Goal: Task Accomplishment & Management: Complete application form

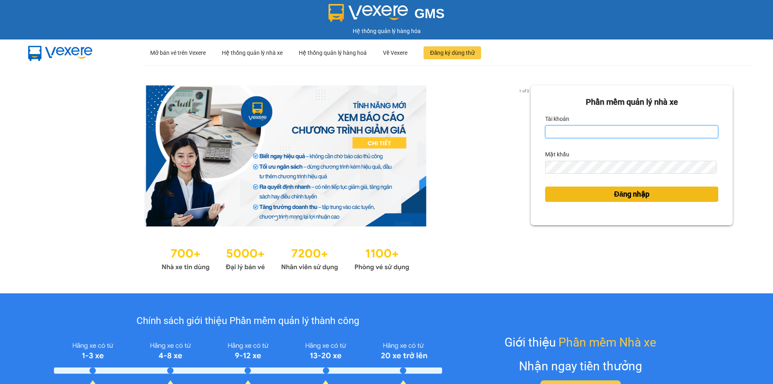
type input "an.tuantrung"
click at [614, 192] on span "Đăng nhập" at bounding box center [631, 194] width 35 height 11
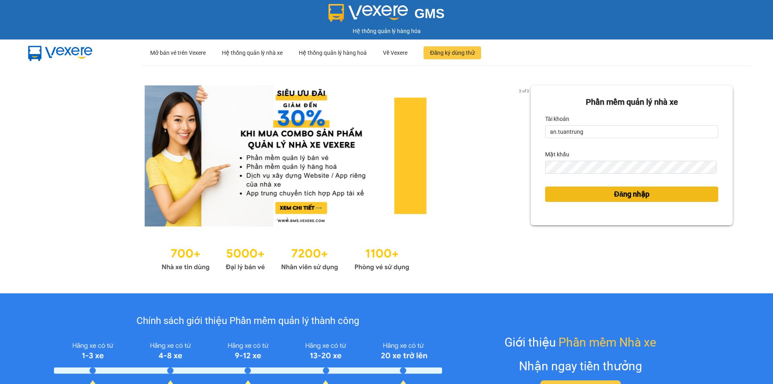
click at [635, 195] on span "Đăng nhập" at bounding box center [631, 194] width 35 height 11
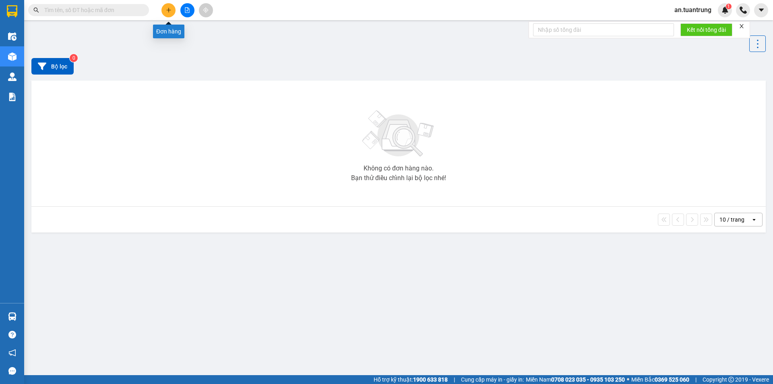
click at [165, 12] on button at bounding box center [169, 10] width 14 height 14
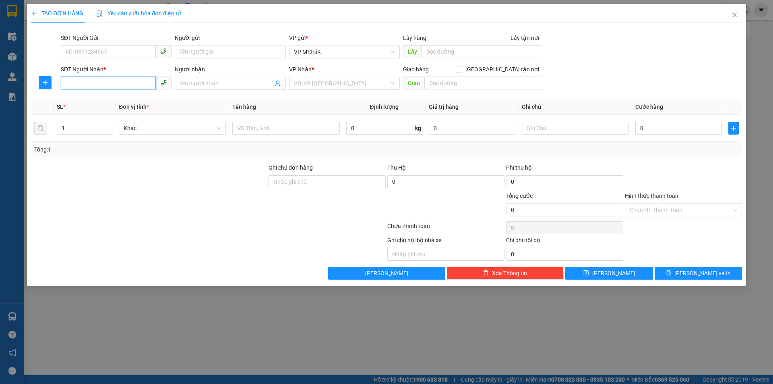
click at [122, 84] on input "SĐT Người Nhận *" at bounding box center [108, 83] width 95 height 13
click at [233, 84] on input "Người nhận" at bounding box center [226, 83] width 93 height 9
click at [243, 83] on input "Người nhận" at bounding box center [226, 83] width 93 height 9
click at [263, 82] on input "Người nhận" at bounding box center [226, 83] width 93 height 9
click at [319, 83] on input "search" at bounding box center [341, 83] width 95 height 12
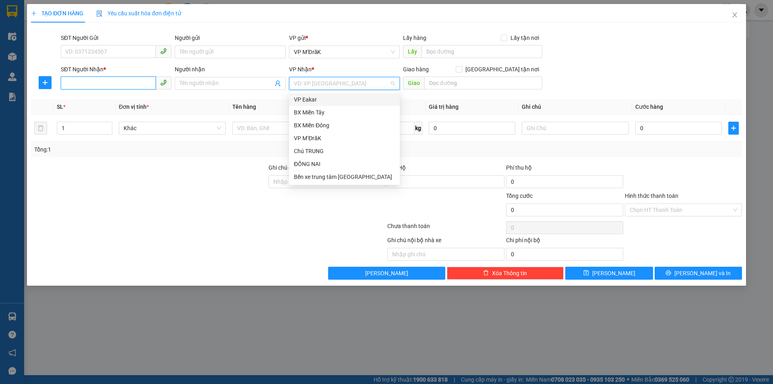
click at [110, 87] on input "SĐT Người Nhận *" at bounding box center [108, 83] width 95 height 13
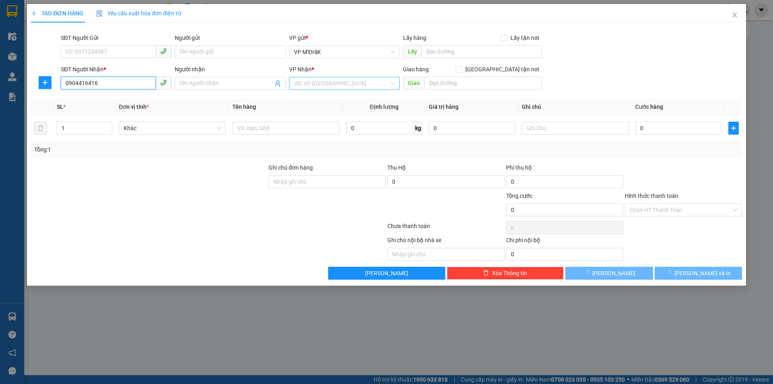
type input "0904416416"
click at [334, 84] on input "search" at bounding box center [341, 83] width 95 height 12
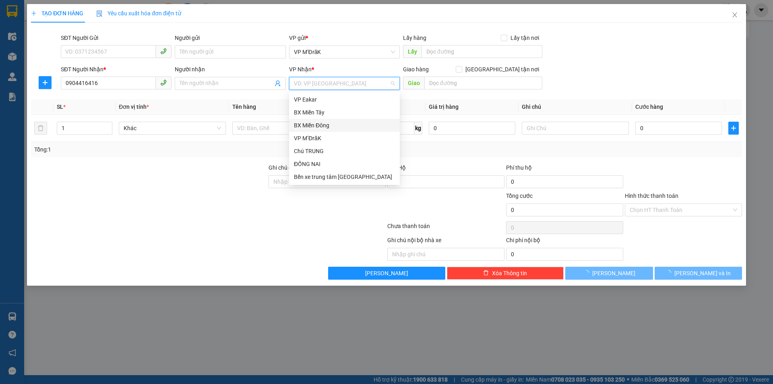
click at [327, 126] on div "BX Miền Đông" at bounding box center [344, 125] width 101 height 9
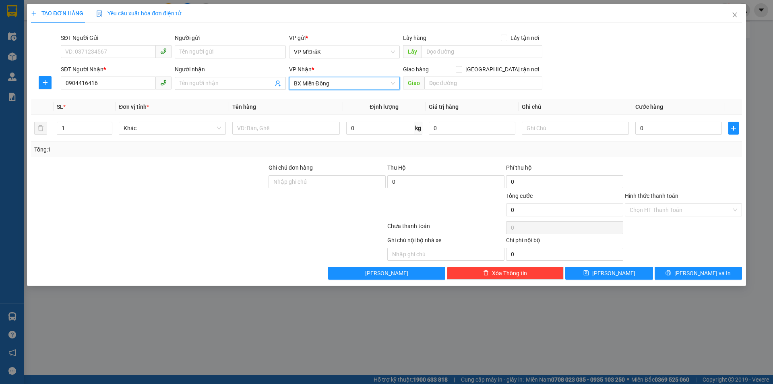
click at [333, 85] on span "BX Miền Đông" at bounding box center [344, 83] width 101 height 12
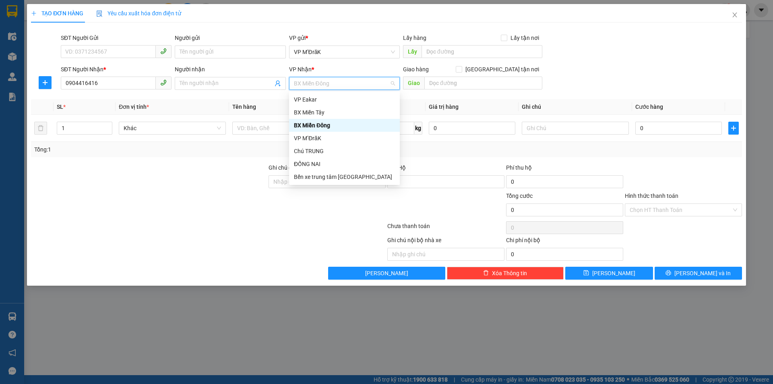
click at [322, 124] on div "BX Miền Đông" at bounding box center [344, 125] width 101 height 9
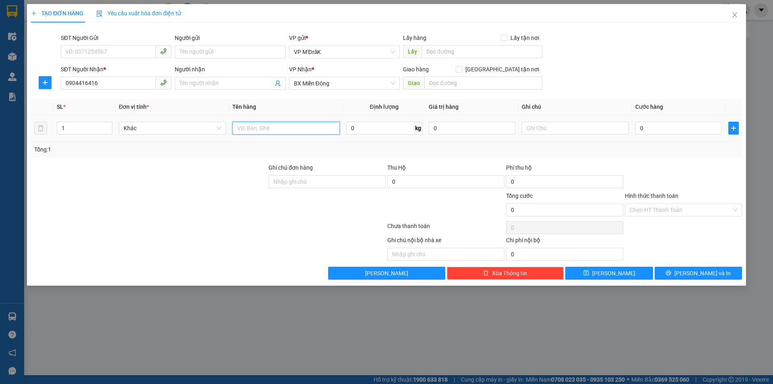
click at [260, 132] on input "text" at bounding box center [285, 128] width 107 height 13
type input "thung"
click at [648, 130] on input "0" at bounding box center [679, 128] width 87 height 13
type input "5"
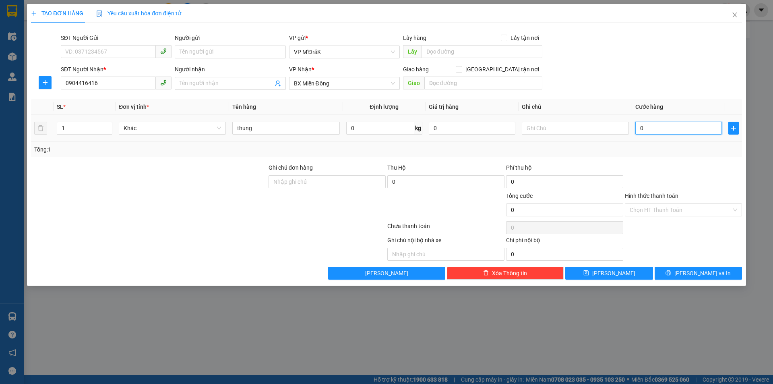
type input "5"
type input "50"
type input "500"
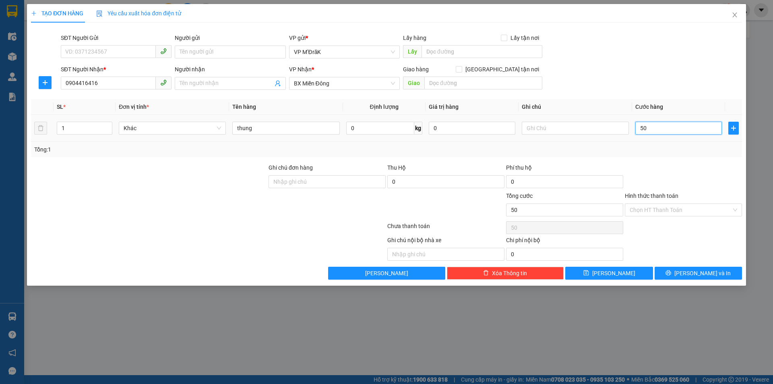
type input "500"
type input "5.000"
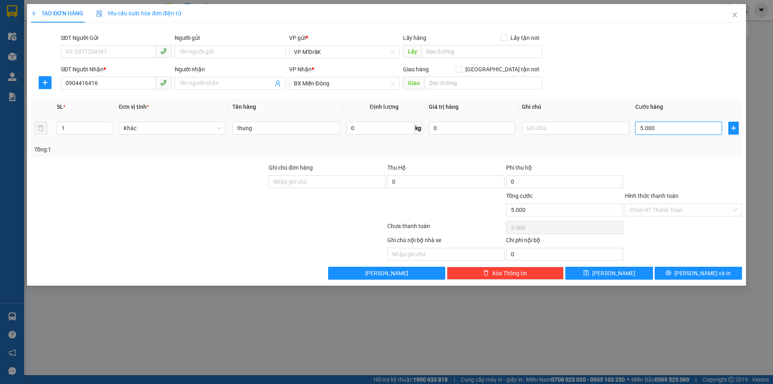
type input "50.000"
click at [655, 211] on input "Hình thức thanh toán" at bounding box center [681, 210] width 102 height 12
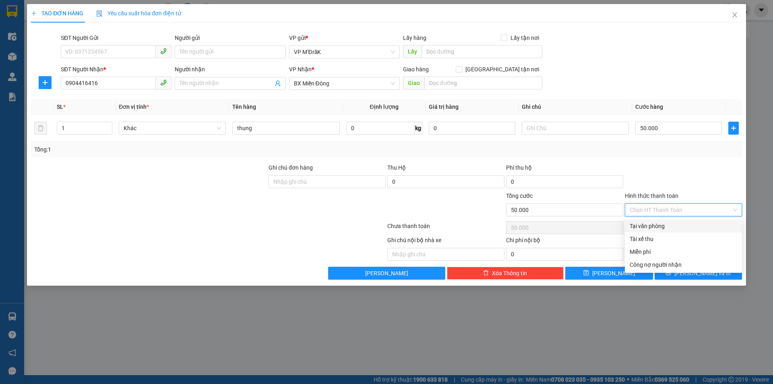
click at [659, 227] on div "Tại văn phòng" at bounding box center [684, 226] width 108 height 9
type input "0"
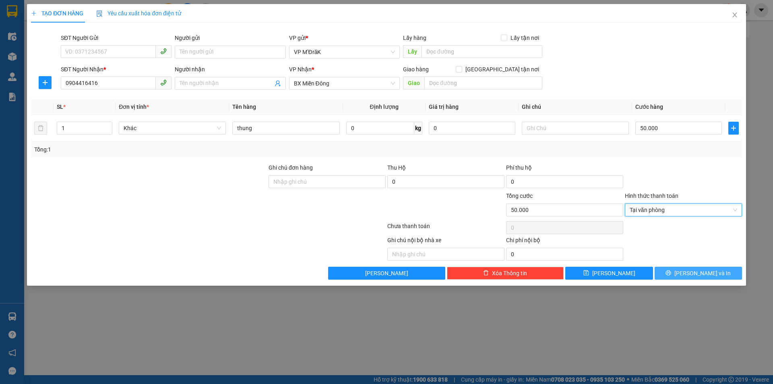
click at [697, 272] on span "Lưu và In" at bounding box center [703, 273] width 56 height 9
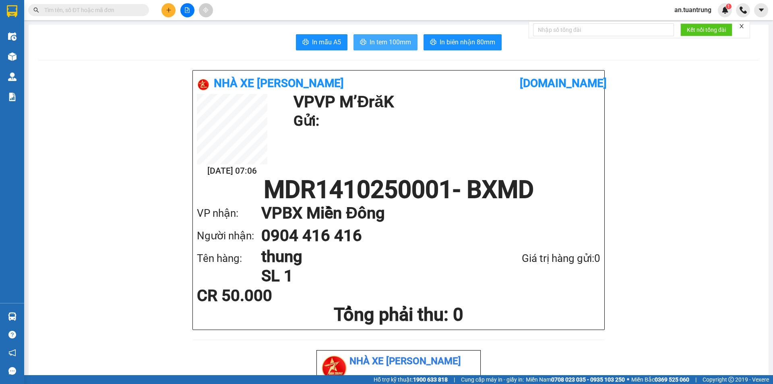
click at [405, 41] on span "In tem 100mm" at bounding box center [390, 42] width 41 height 10
click at [392, 42] on span "In tem 100mm" at bounding box center [390, 42] width 41 height 10
click at [388, 46] on span "In tem 100mm" at bounding box center [390, 42] width 41 height 10
click at [371, 45] on span "In tem 100mm" at bounding box center [390, 42] width 41 height 10
click at [389, 40] on span "In tem 100mm" at bounding box center [390, 42] width 41 height 10
